Goal: Task Accomplishment & Management: Use online tool/utility

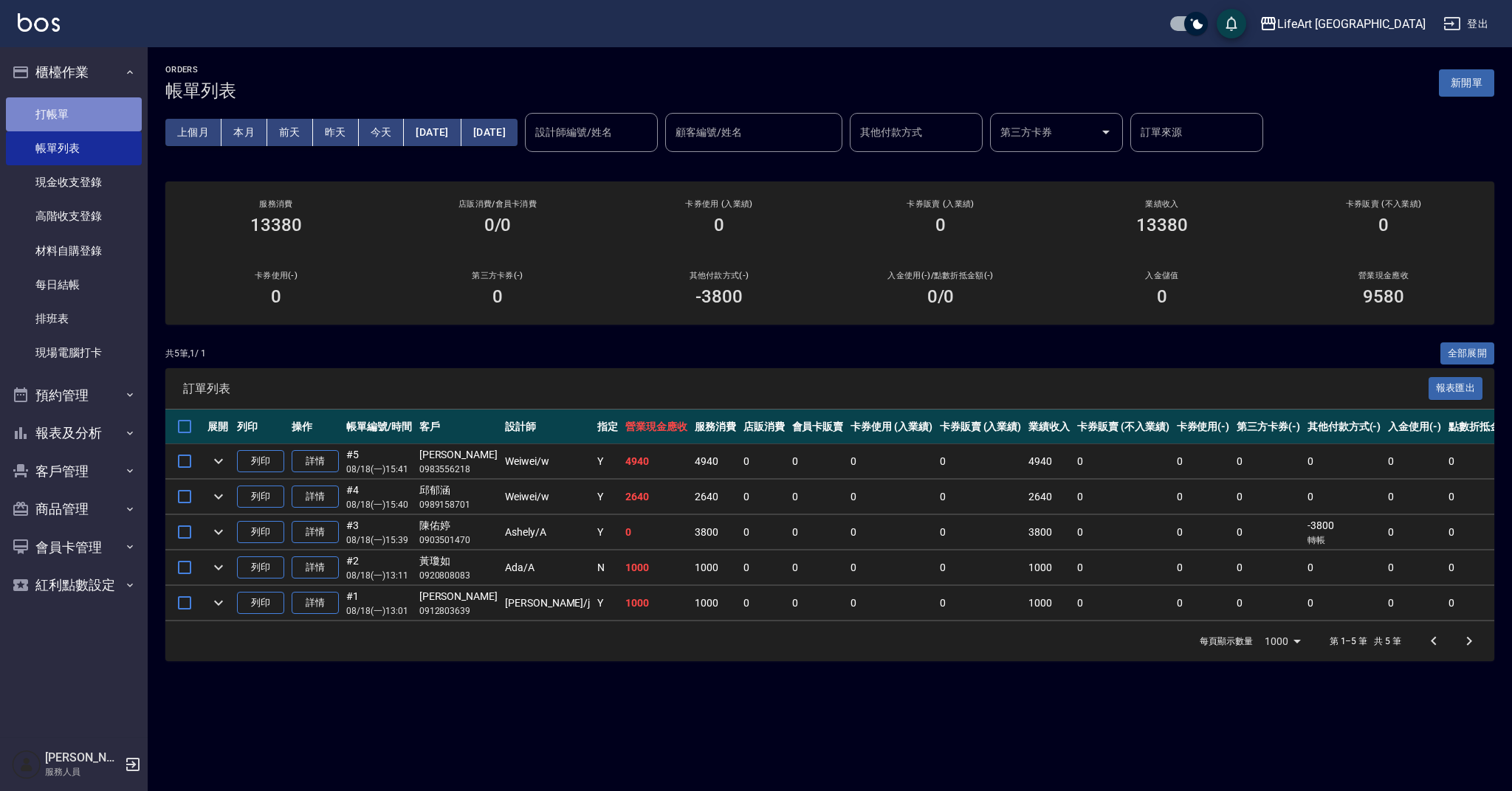
click at [70, 116] on link "打帳單" at bounding box center [74, 114] width 136 height 34
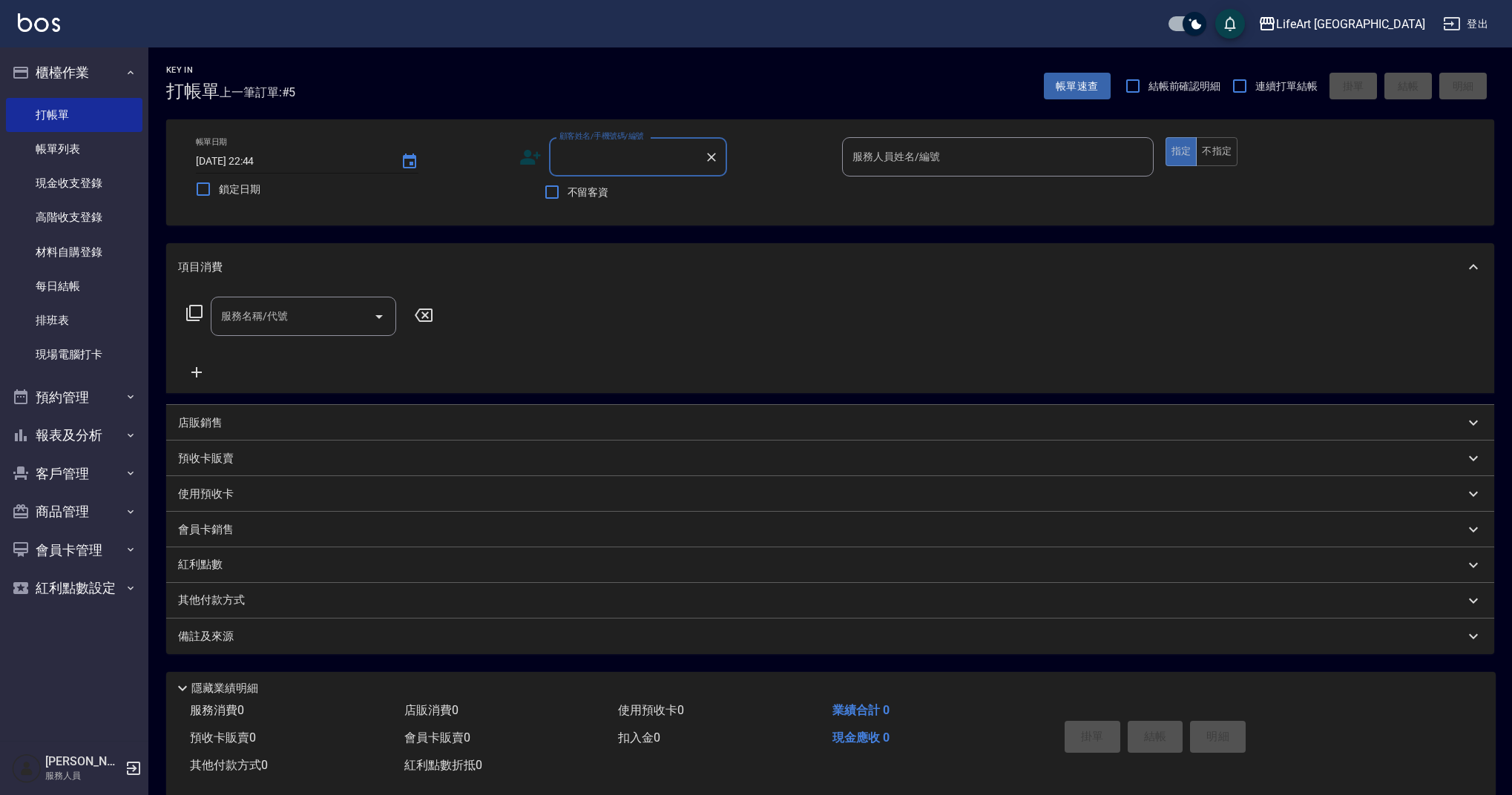
click at [258, 171] on input "[DATE] 22:44" at bounding box center [290, 161] width 190 height 24
click at [413, 165] on icon "Choose date, selected date is 2025-08-18" at bounding box center [410, 160] width 13 height 14
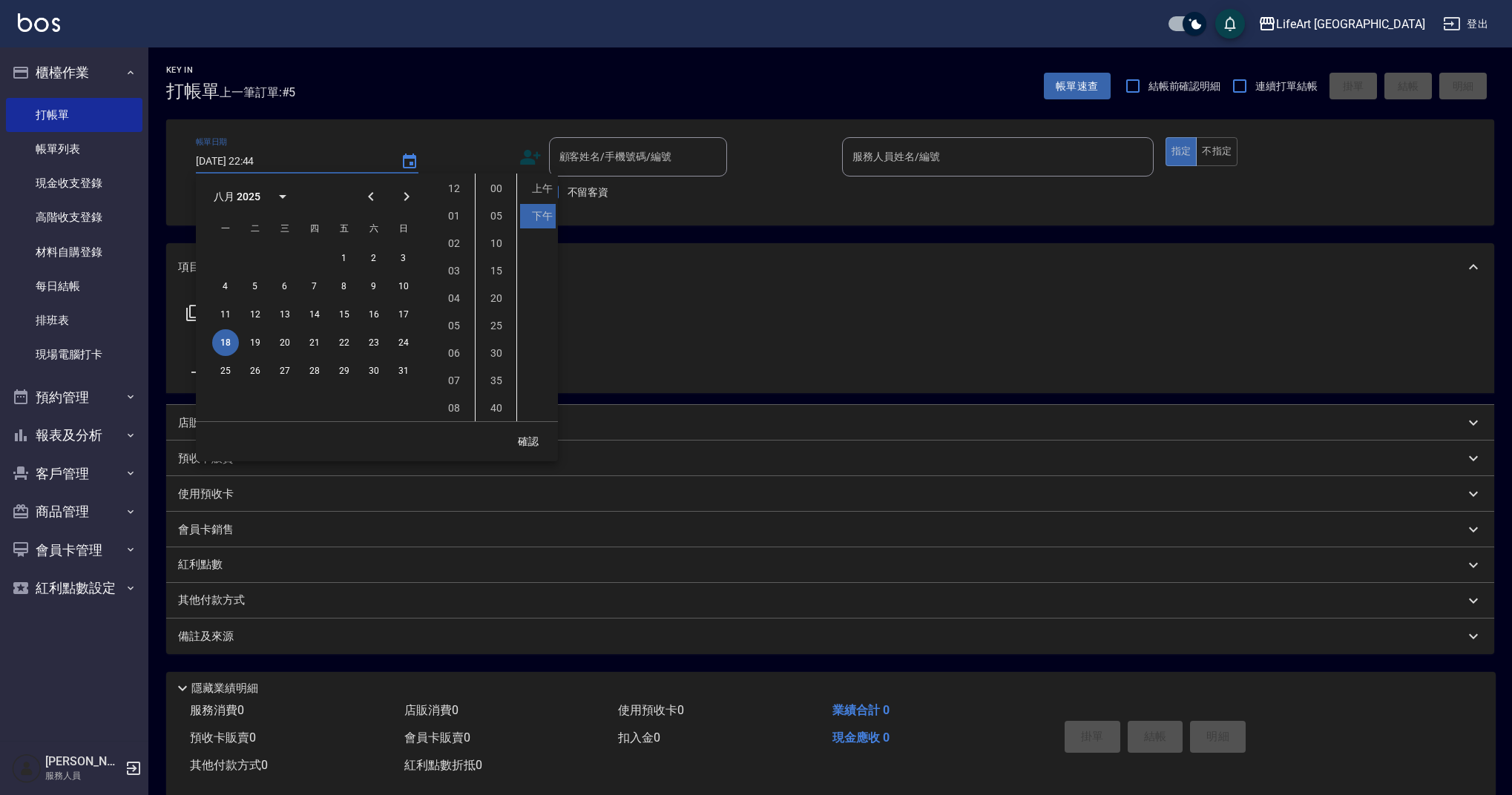
scroll to position [83, 0]
click at [262, 345] on button "19" at bounding box center [255, 343] width 27 height 27
type input "[DATE] 22:44"
click at [540, 437] on button "確認" at bounding box center [527, 441] width 47 height 27
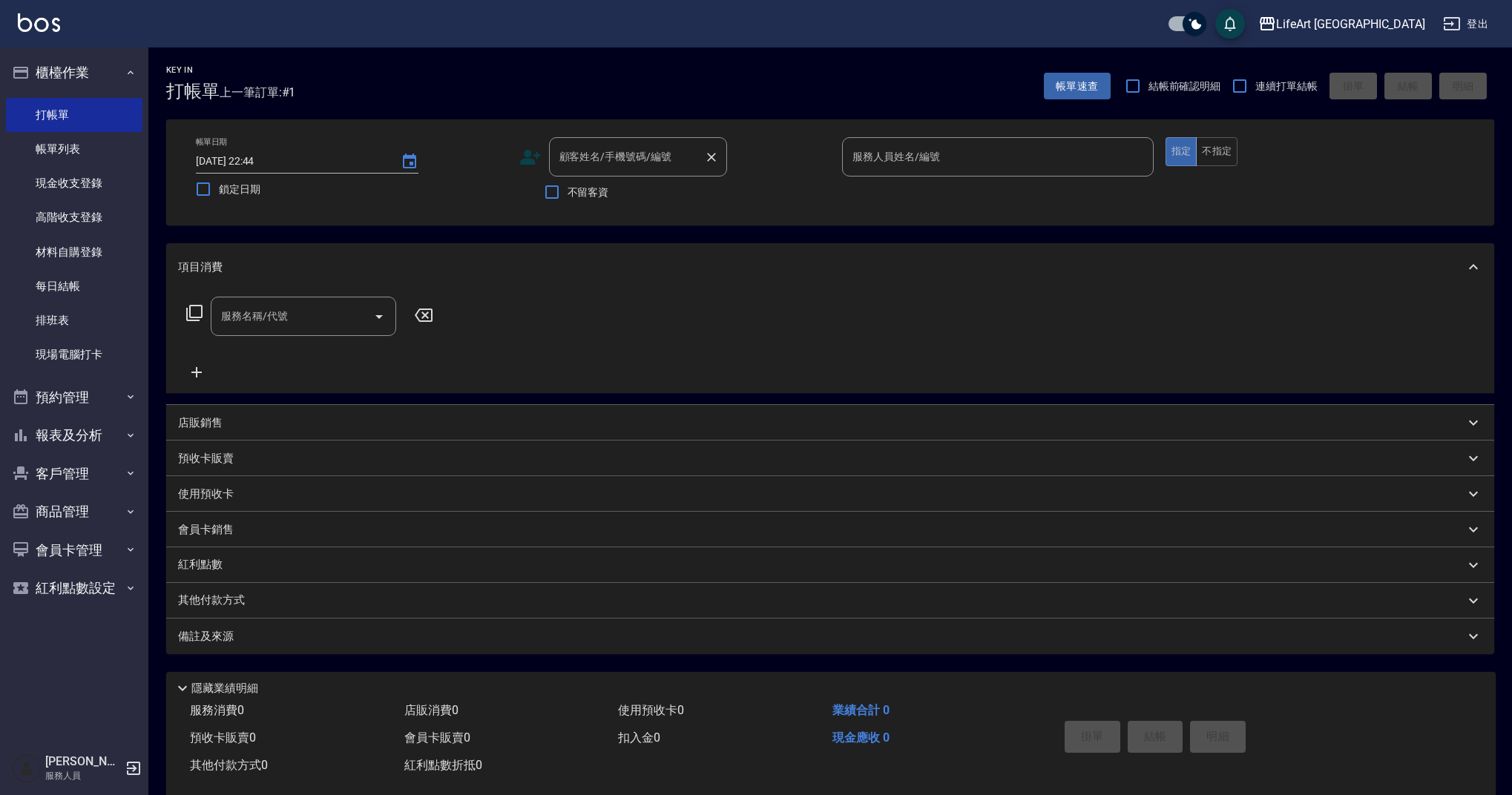
click at [642, 156] on input "顧客姓名/手機號碼/編號" at bounding box center [627, 156] width 143 height 26
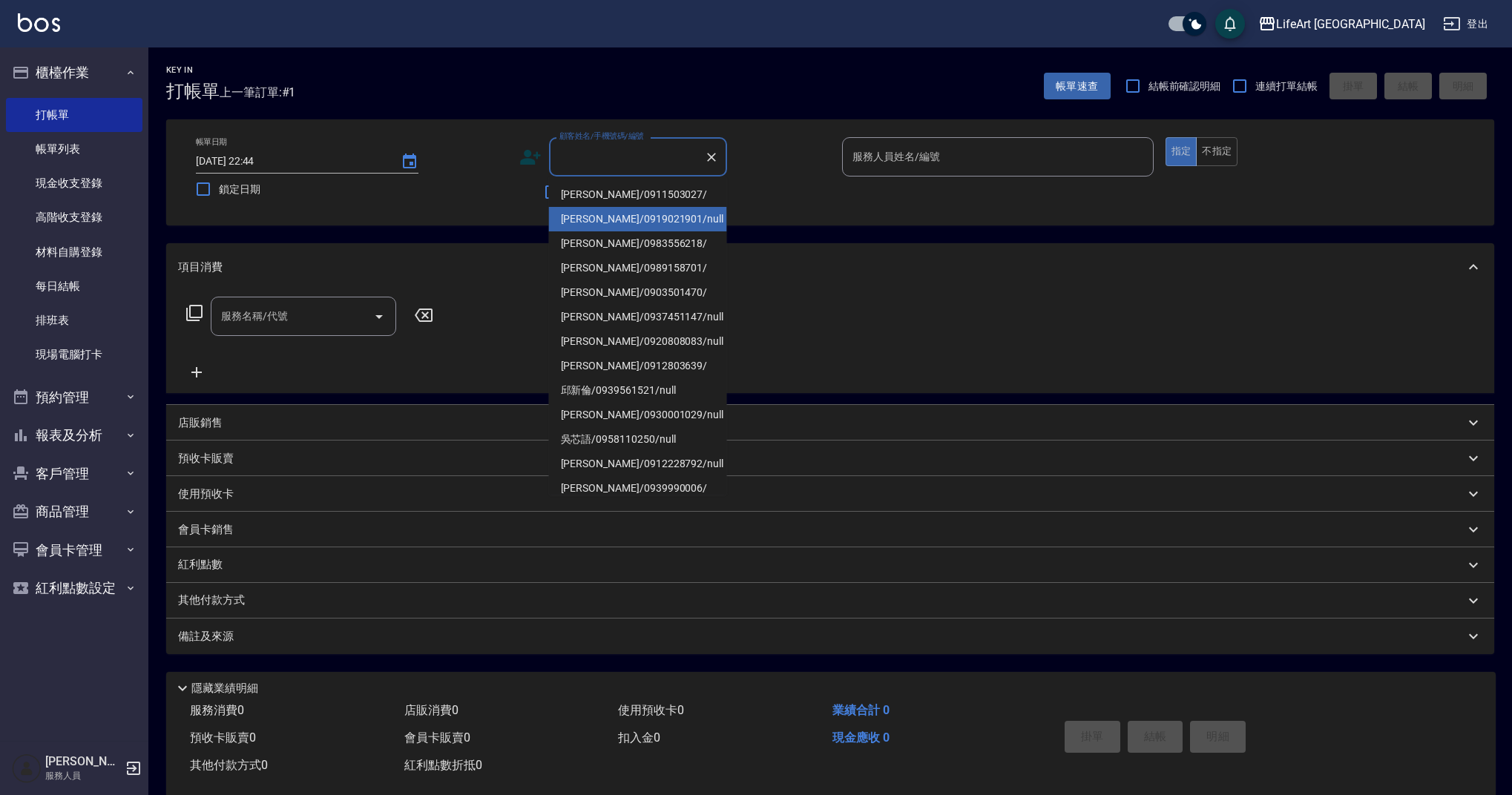
click at [649, 216] on li "[PERSON_NAME]/0919021901/null" at bounding box center [638, 219] width 178 height 24
type input "[PERSON_NAME]/0919021901/null"
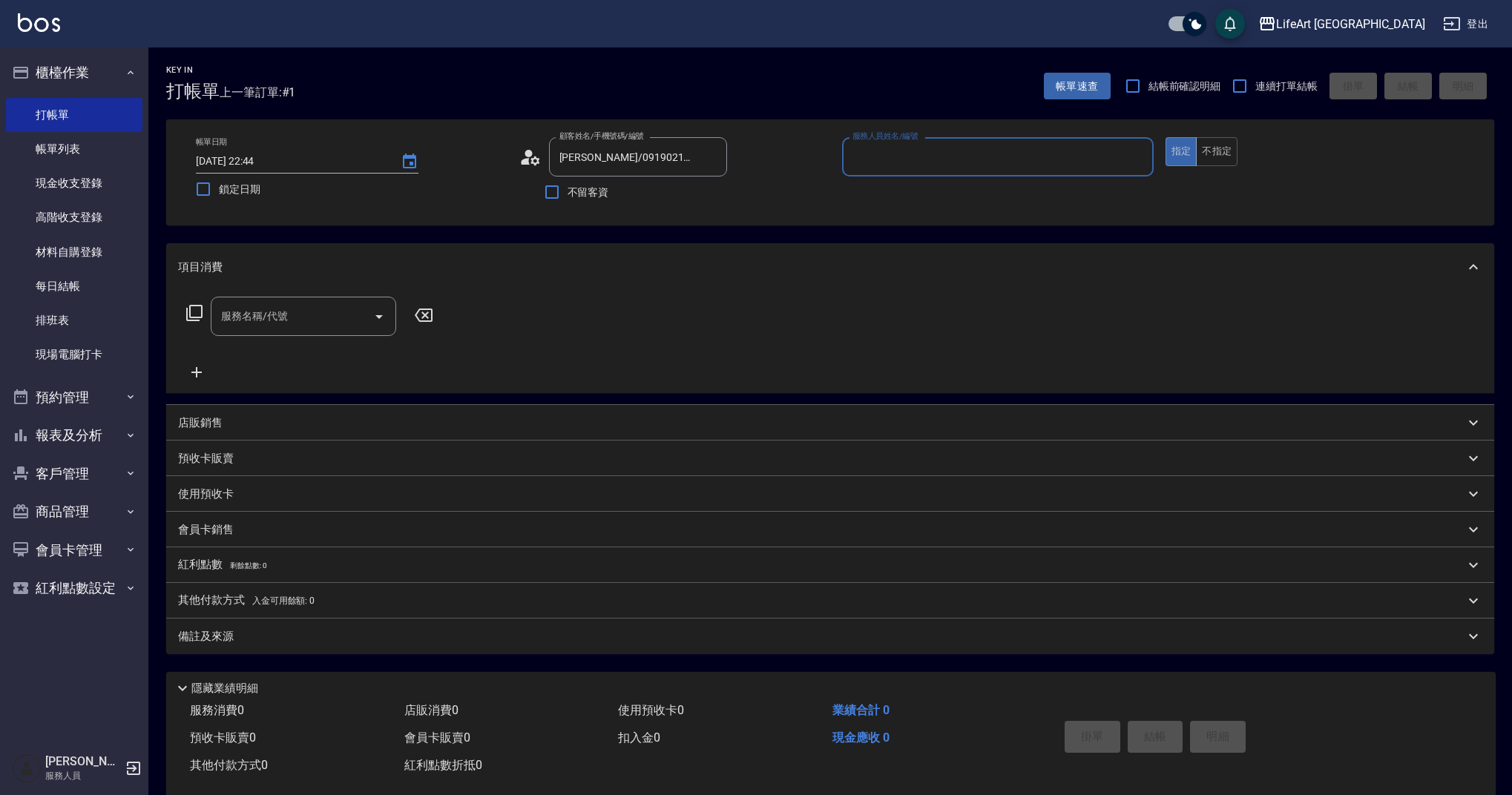
click at [878, 153] on input "服務人員姓名/編號" at bounding box center [997, 156] width 298 height 26
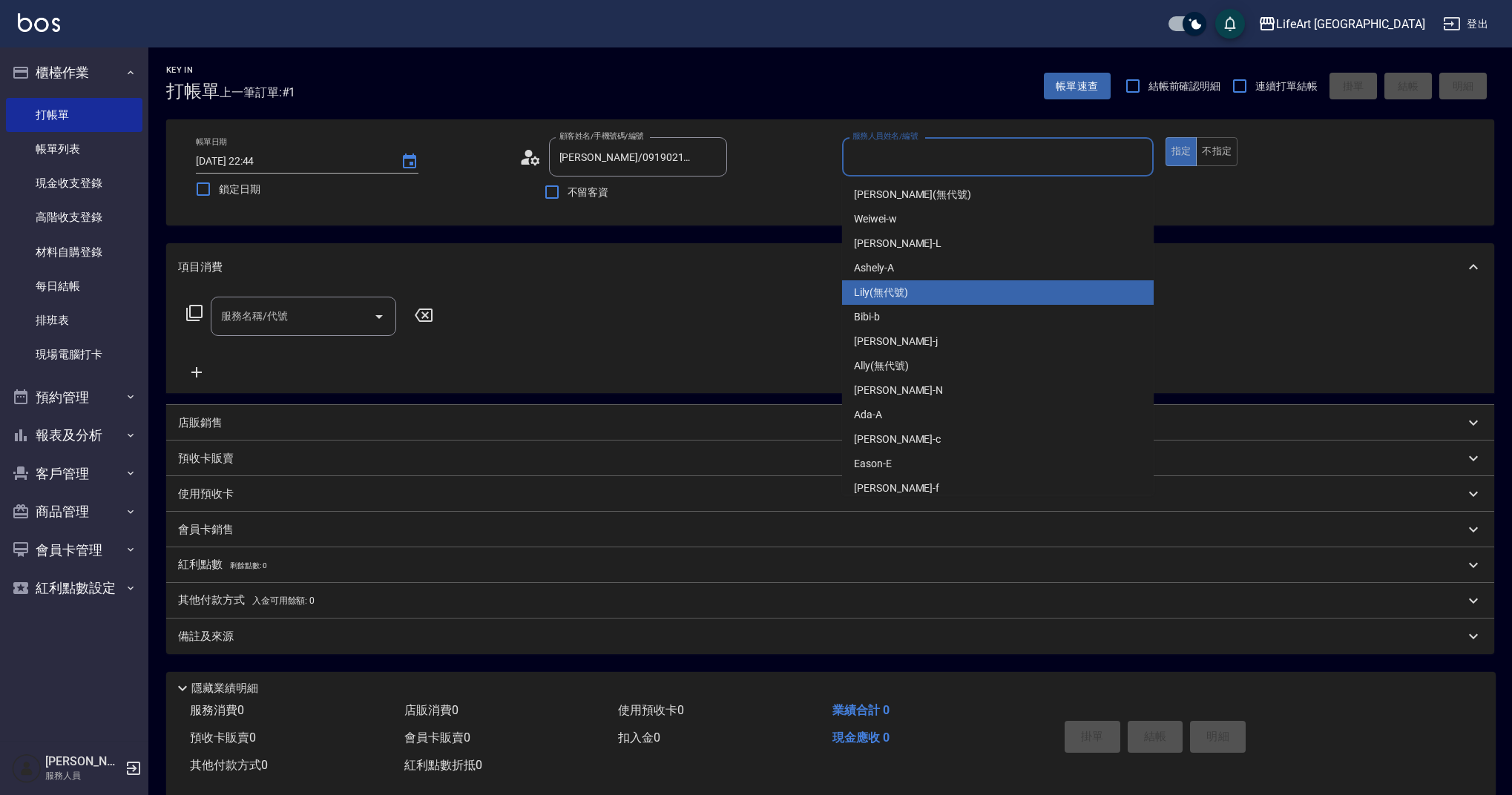
click at [882, 304] on div "Lily (無代號)" at bounding box center [997, 292] width 311 height 24
type input "Lily(無代號)"
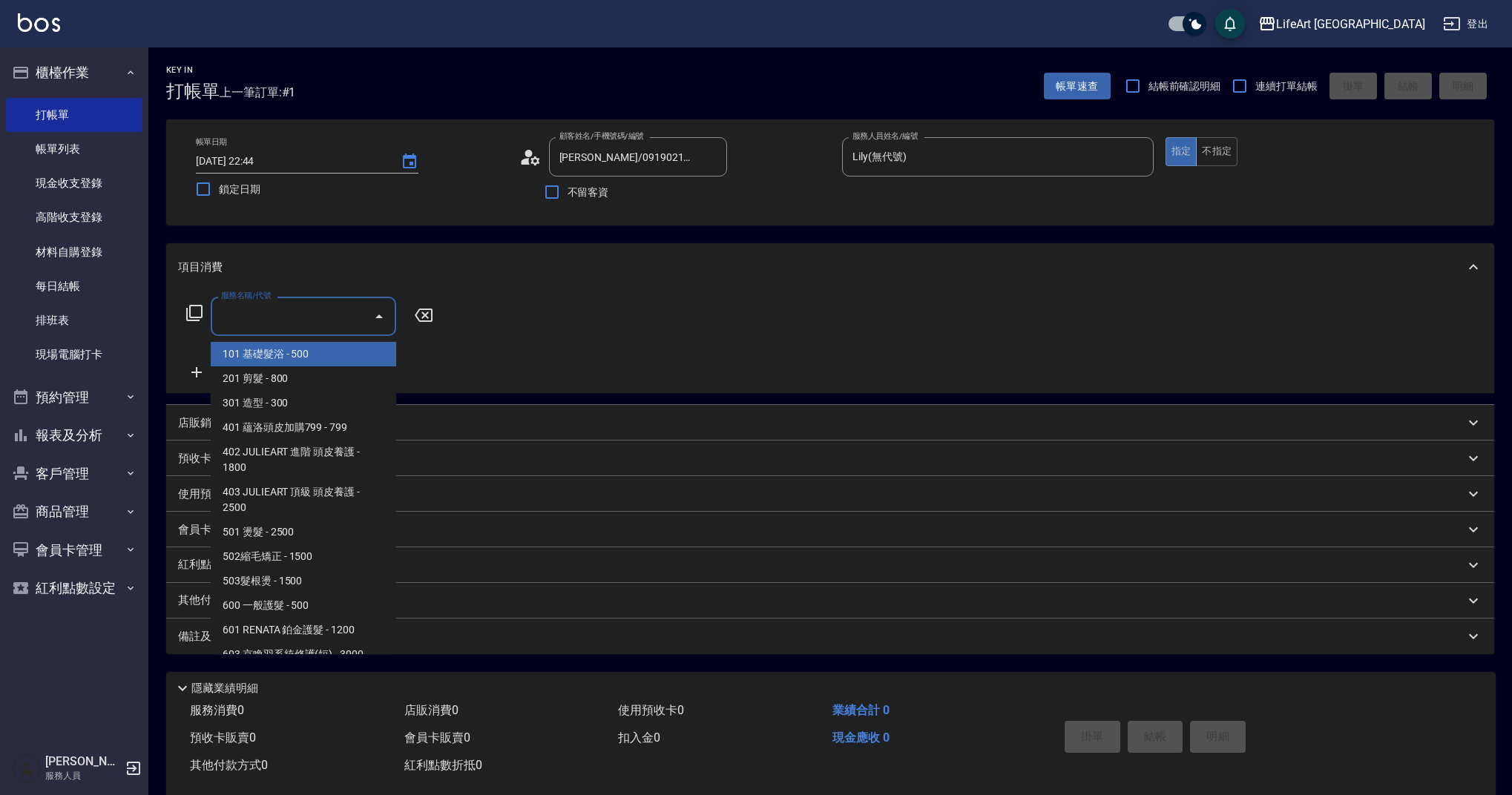
click at [307, 330] on input "服務名稱/代號" at bounding box center [293, 316] width 150 height 26
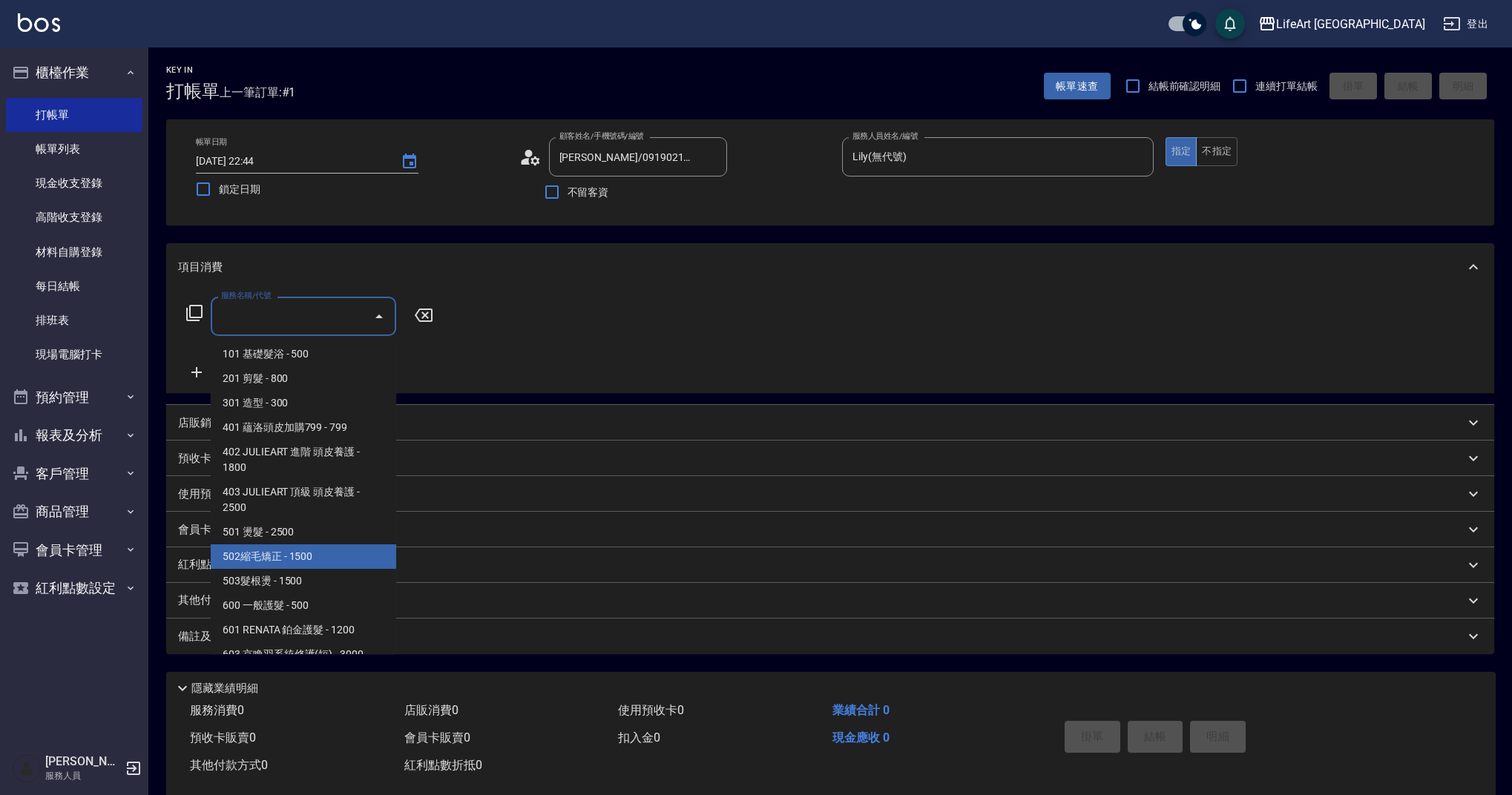
click at [302, 556] on span "502縮毛矯正 - 1500" at bounding box center [304, 556] width 185 height 24
type input "502縮毛矯正 (502)"
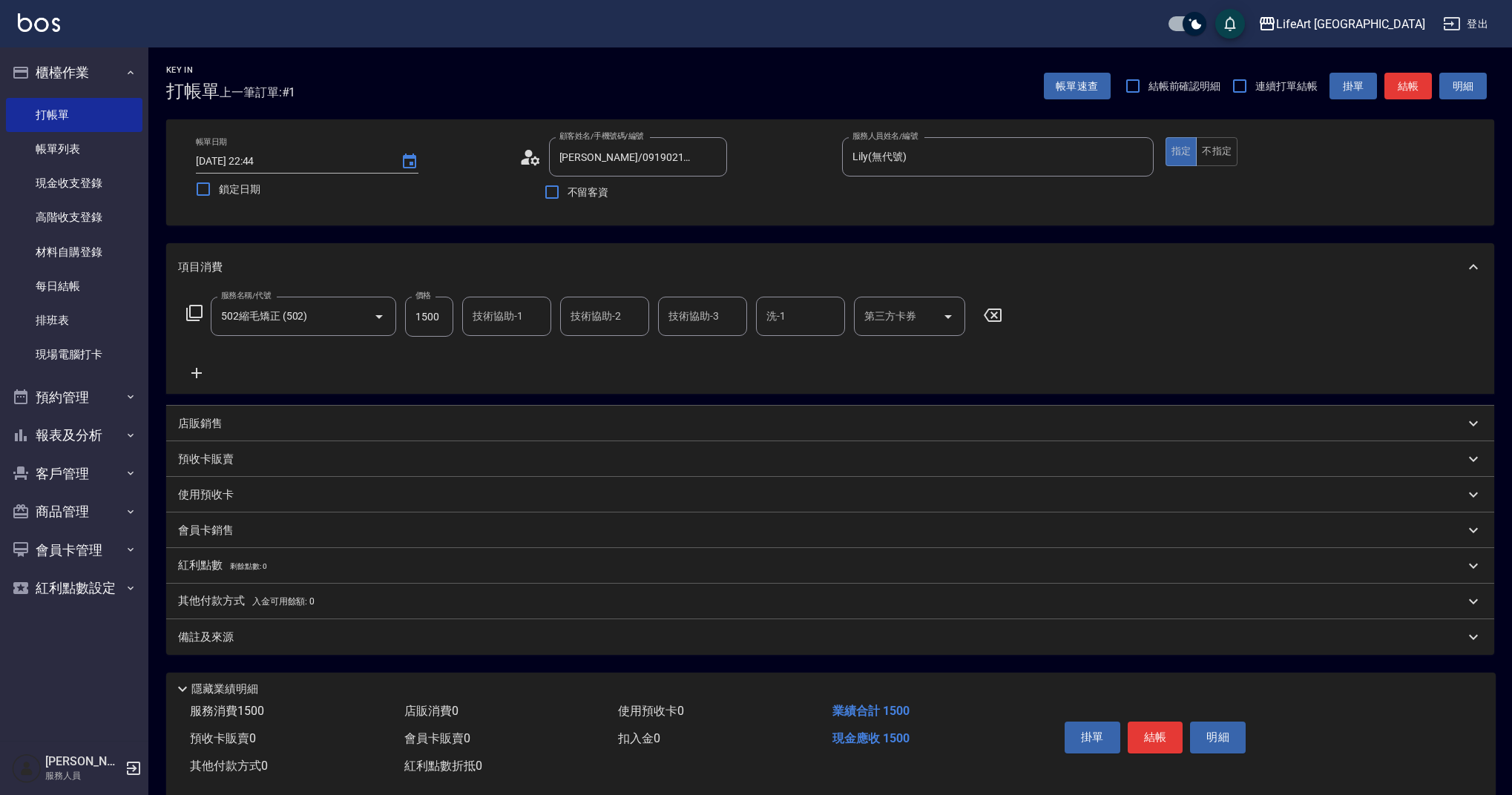
click at [194, 371] on icon at bounding box center [197, 373] width 37 height 17
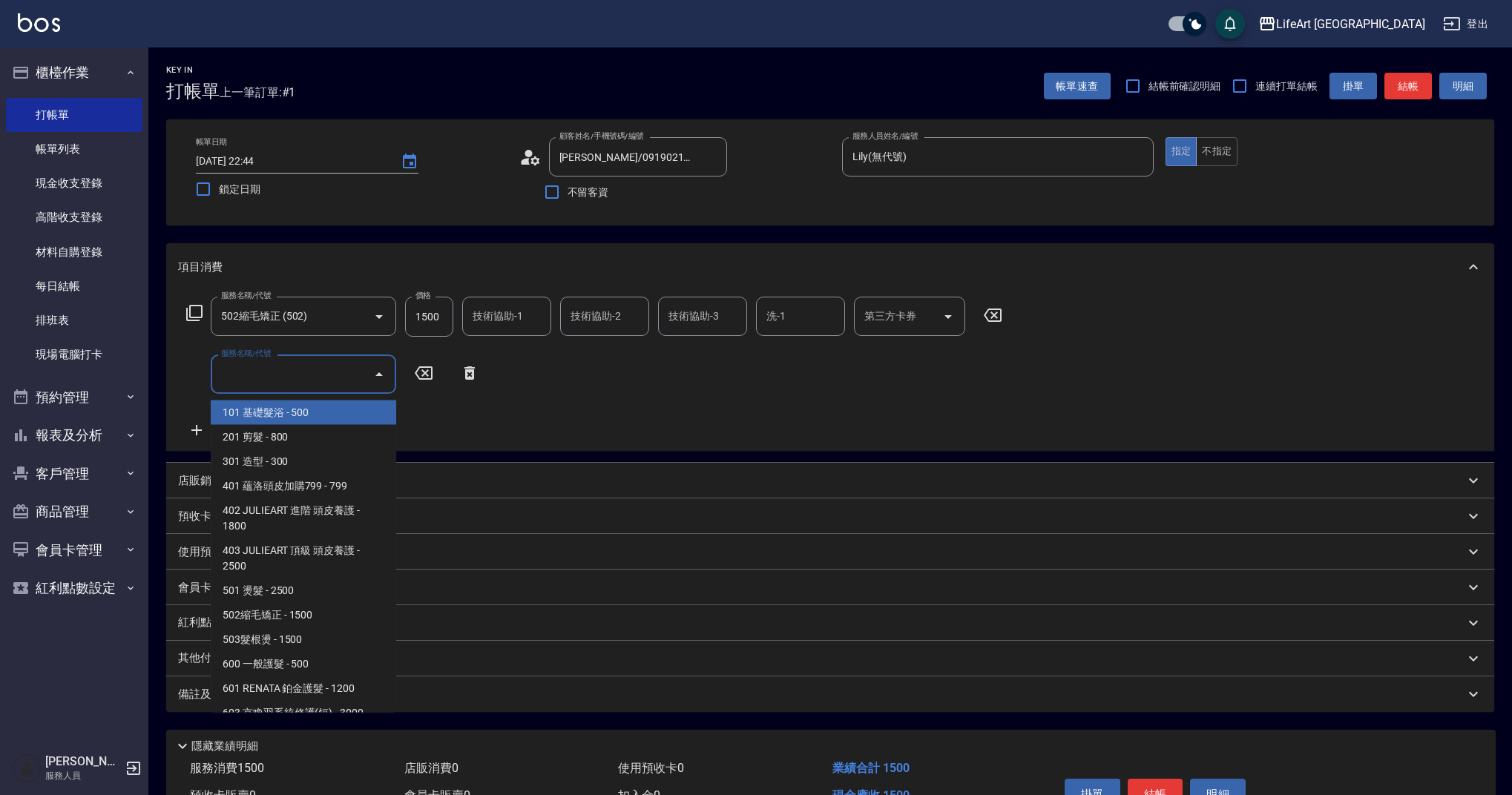
click at [318, 380] on input "服務名稱/代號" at bounding box center [293, 374] width 150 height 26
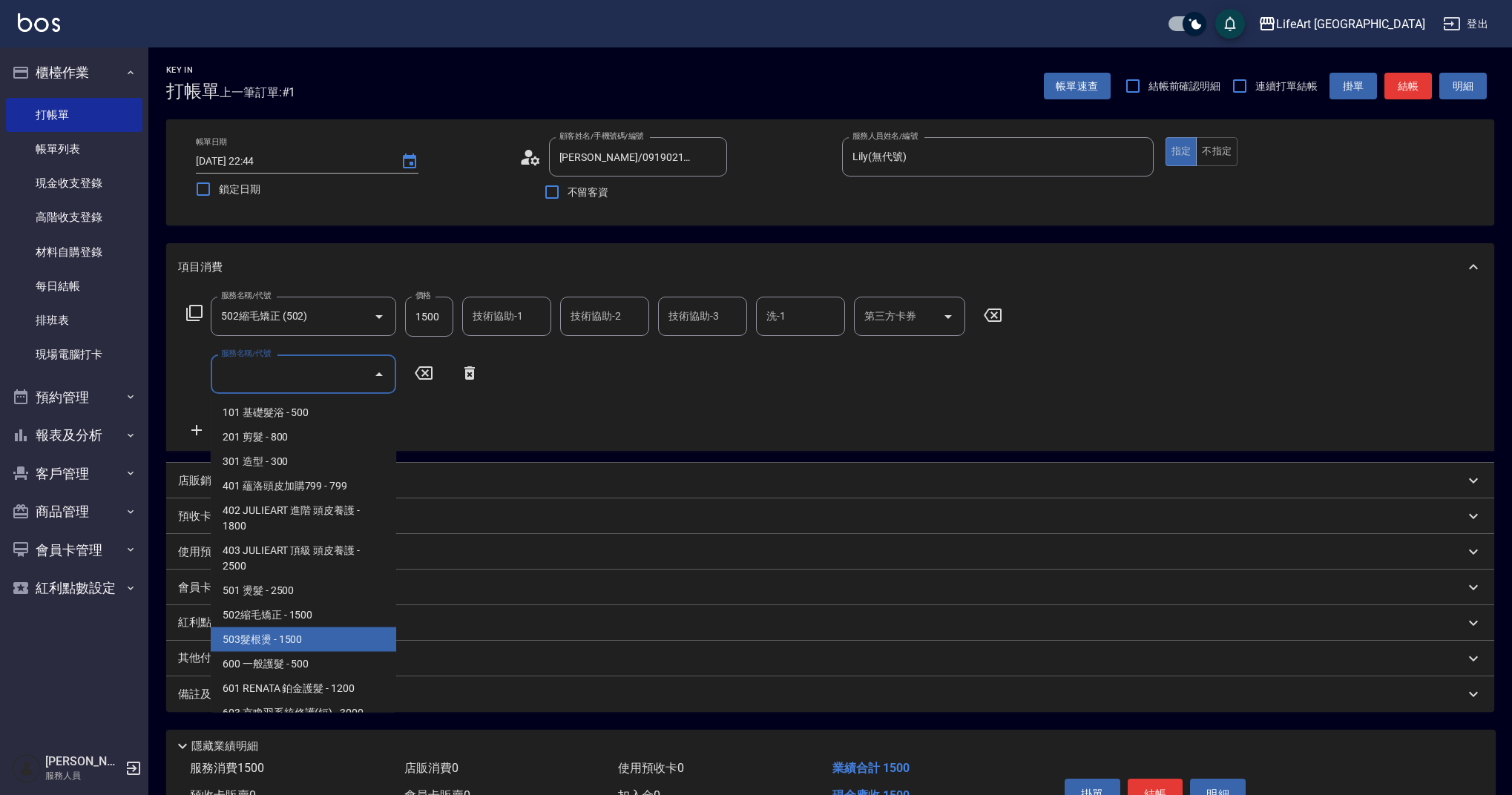
scroll to position [190, 0]
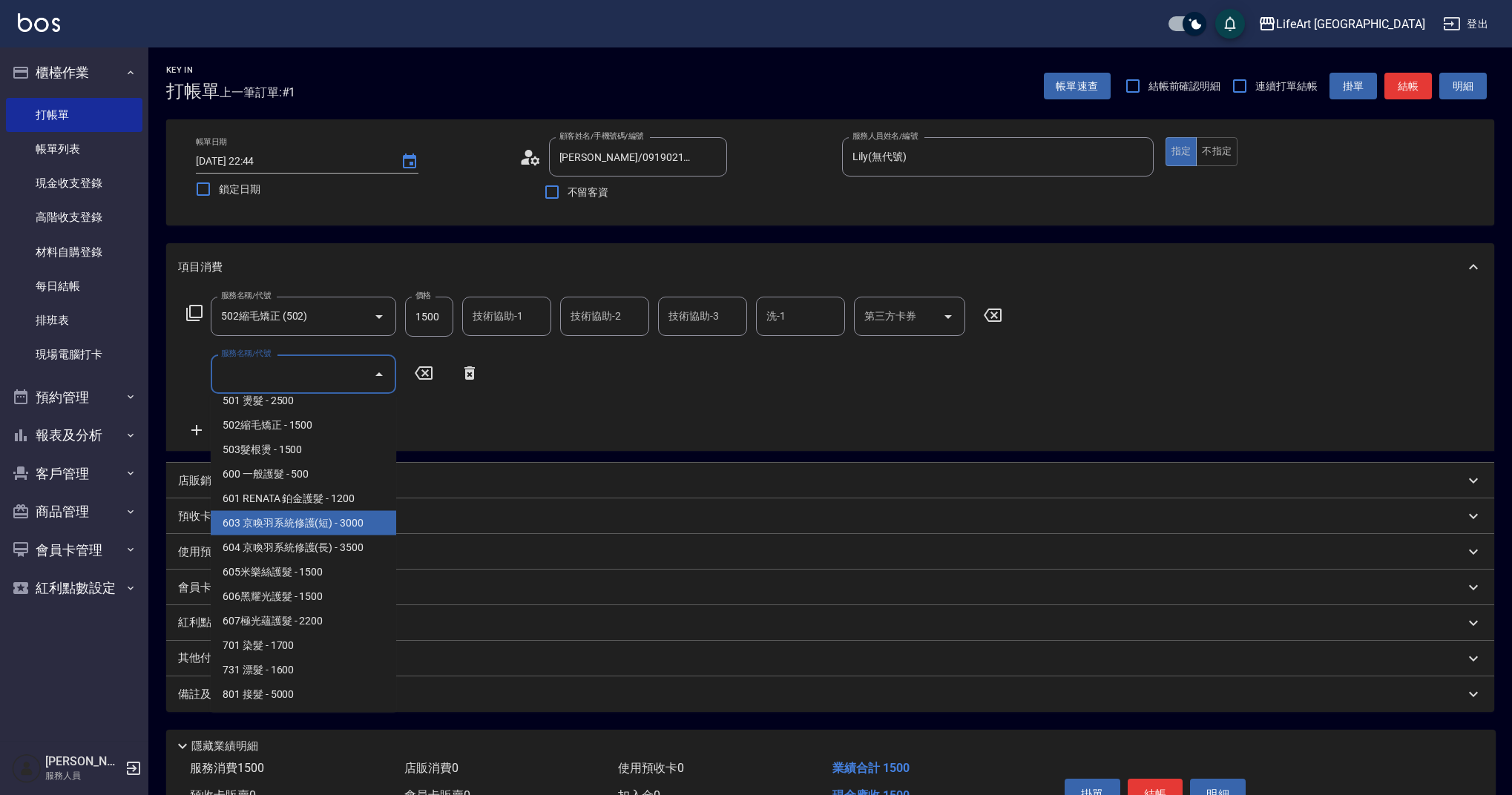
click at [330, 533] on span "603 京喚羽系統修護(短) - 3000" at bounding box center [304, 522] width 185 height 24
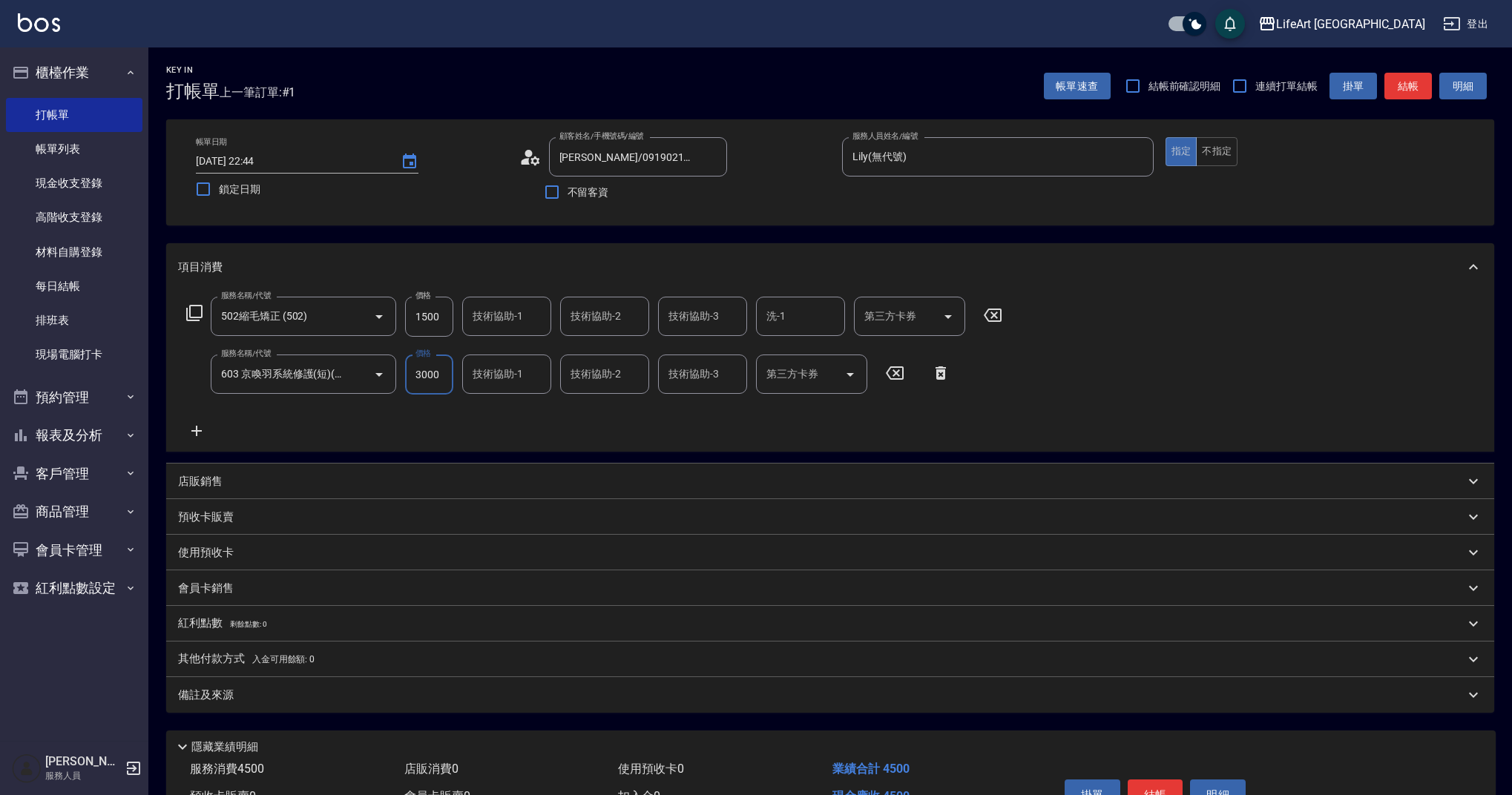
click at [442, 375] on input "3000" at bounding box center [429, 375] width 48 height 40
click at [341, 377] on input "603 京喚羽系統修護(短)(603)" at bounding box center [282, 374] width 130 height 26
click at [376, 372] on icon "Open" at bounding box center [379, 375] width 17 height 17
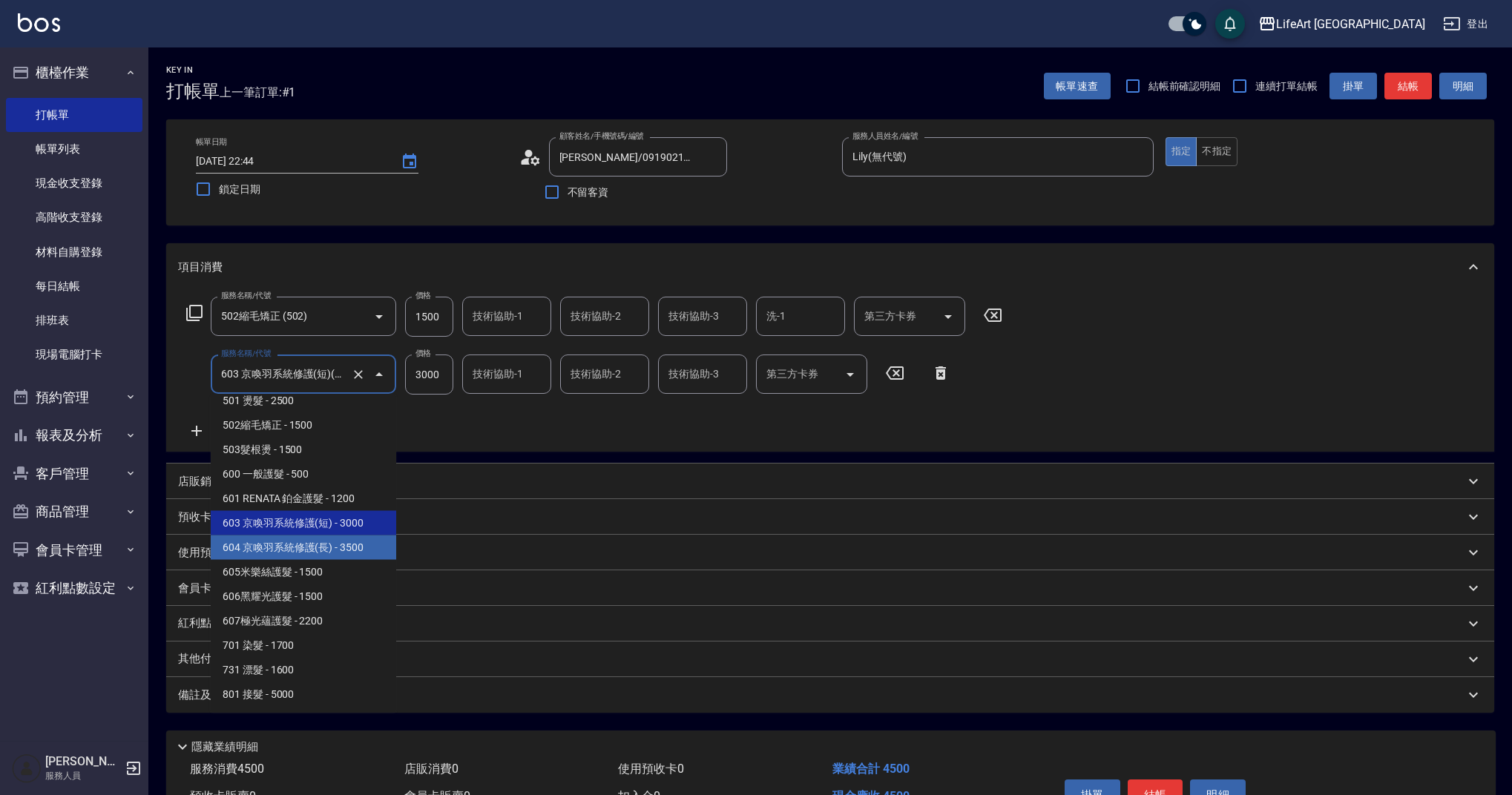
click at [340, 545] on span "604 京喚羽系統修護(長) - 3500" at bounding box center [304, 547] width 185 height 24
type input "604 京喚羽系統修護(長)(604)"
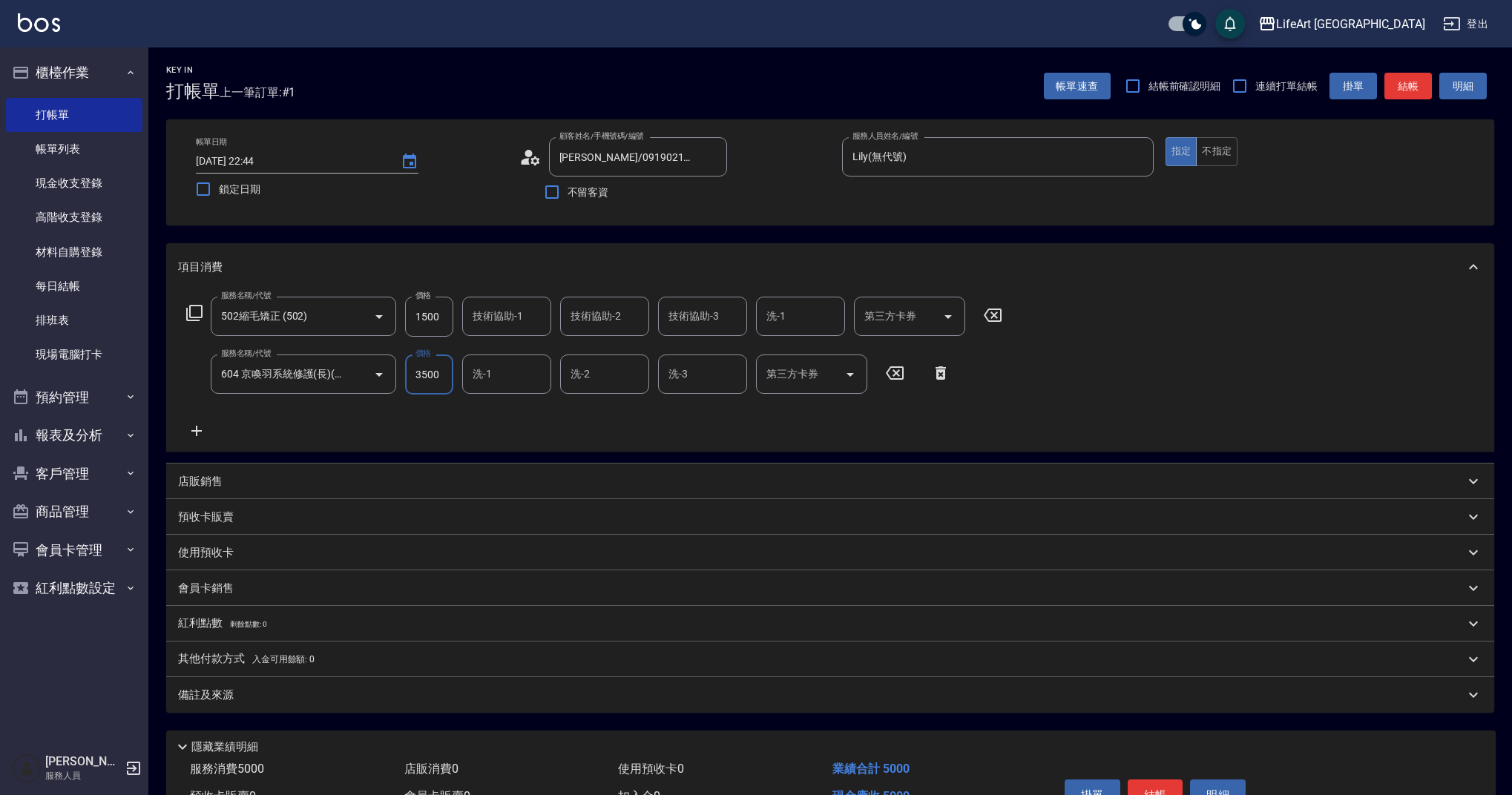
drag, startPoint x: 439, startPoint y: 375, endPoint x: 399, endPoint y: 377, distance: 40.0
click at [399, 377] on div "服務名稱/代號 604 京喚羽系統修護(長)(604) 服務名稱/代號 價格 3500 價格 洗-1 洗-1 洗-2 洗-2 洗-3 洗-3 第三方卡券 第三…" at bounding box center [569, 375] width 782 height 40
type input "2500"
drag, startPoint x: 446, startPoint y: 320, endPoint x: 398, endPoint y: 324, distance: 48.2
click at [398, 324] on div "服務名稱/代號 502縮毛矯正 (502) 服務名稱/代號 價格 1500 價格 技術協助-1 技術協助-1 技術協助-2 技術協助-2 技術協助-3 技術協…" at bounding box center [595, 317] width 834 height 40
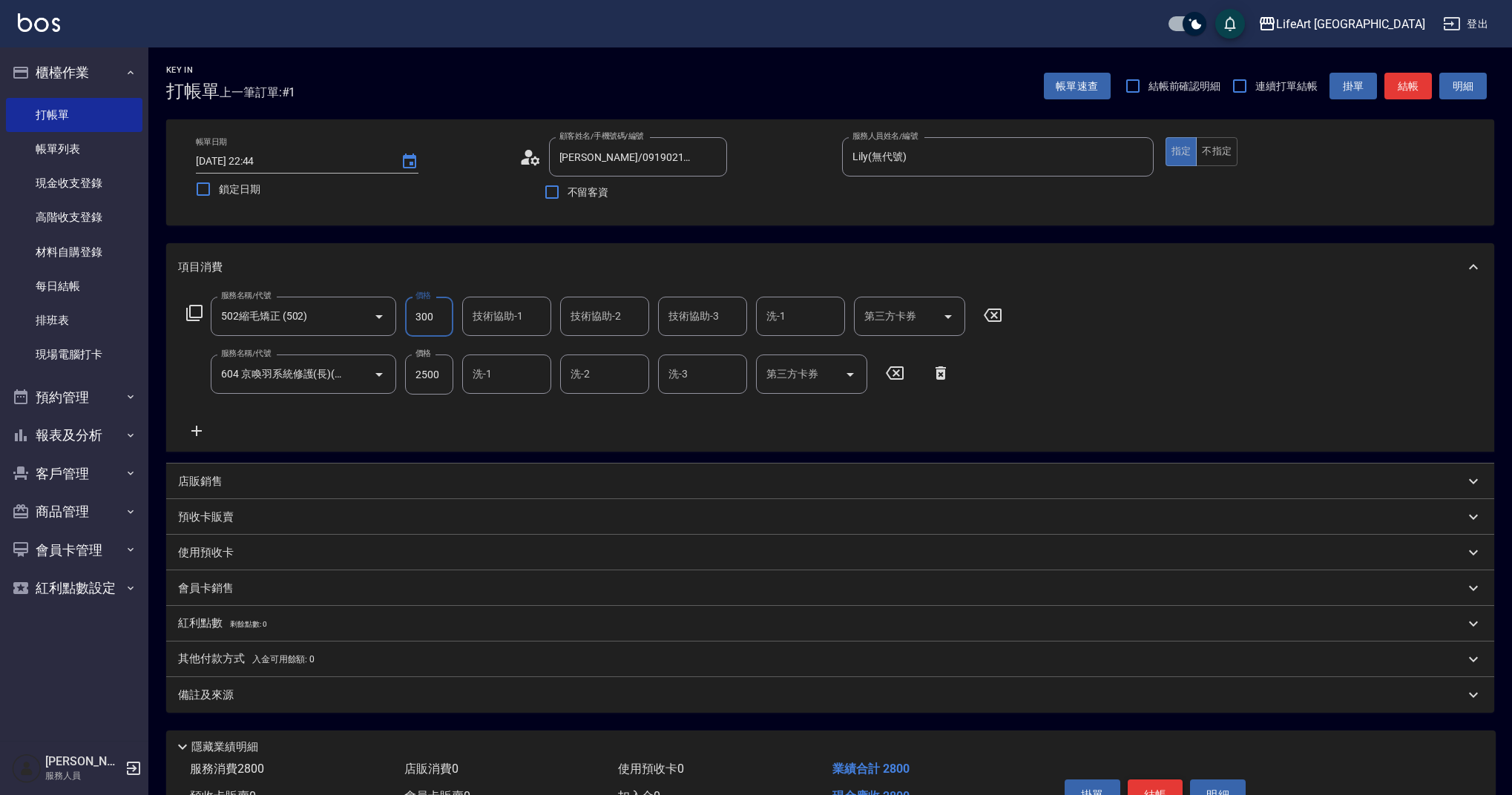
type input "300"
click at [1156, 795] on button "結帳" at bounding box center [1155, 795] width 56 height 31
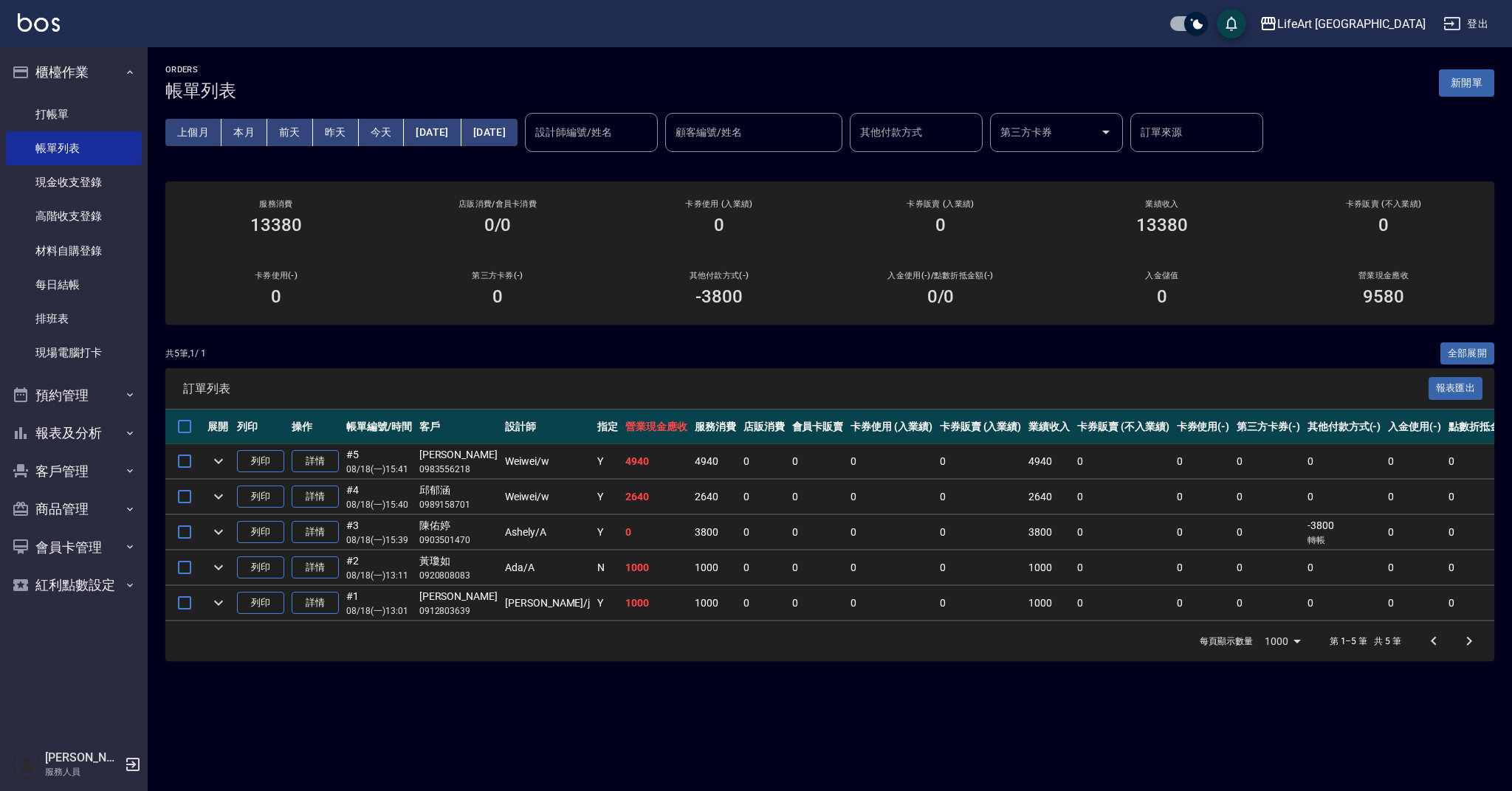
click at [492, 129] on button "[DATE]" at bounding box center [489, 132] width 57 height 27
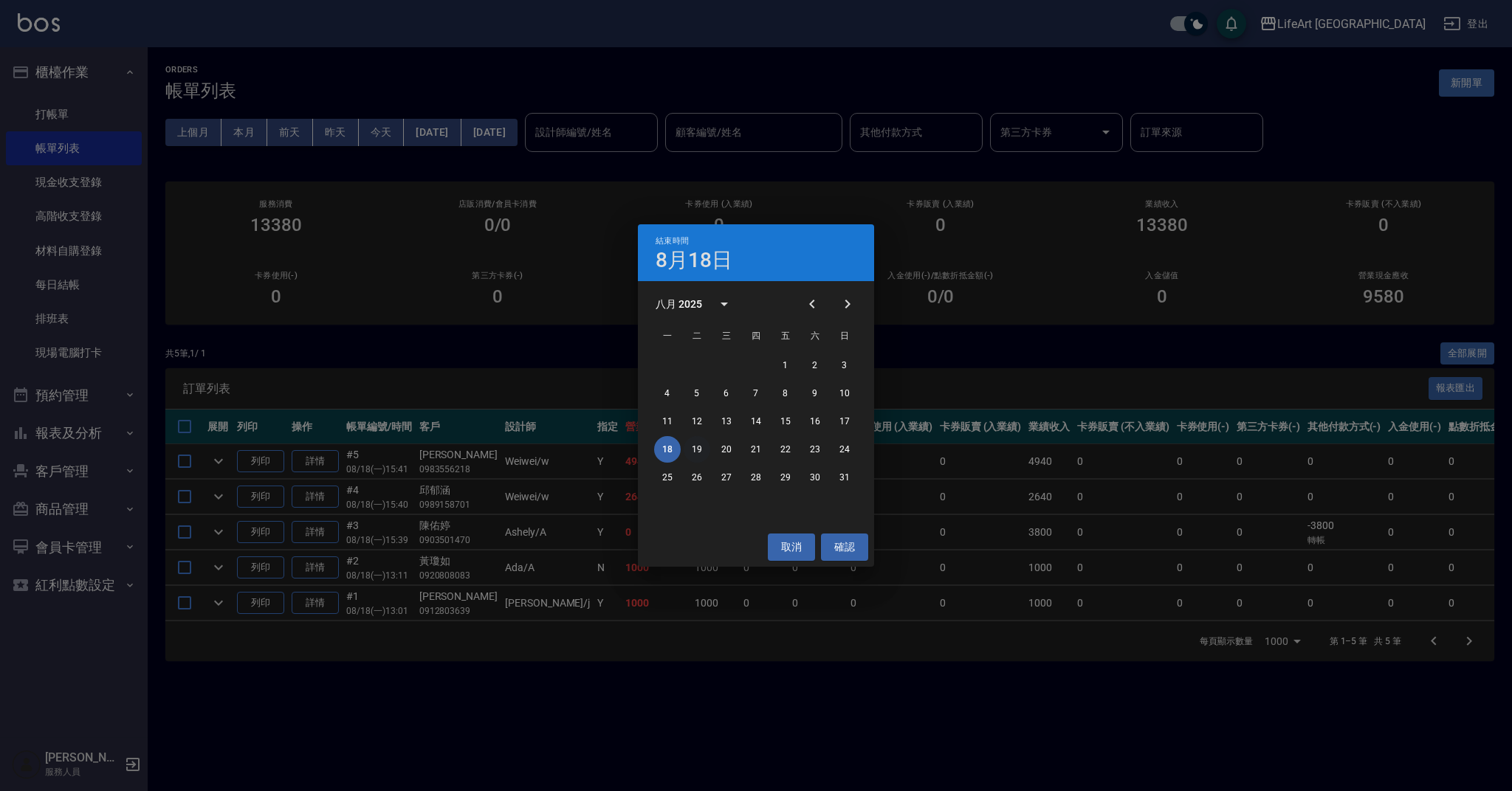
click at [691, 444] on button "19" at bounding box center [697, 450] width 27 height 27
